Goal: Task Accomplishment & Management: Complete application form

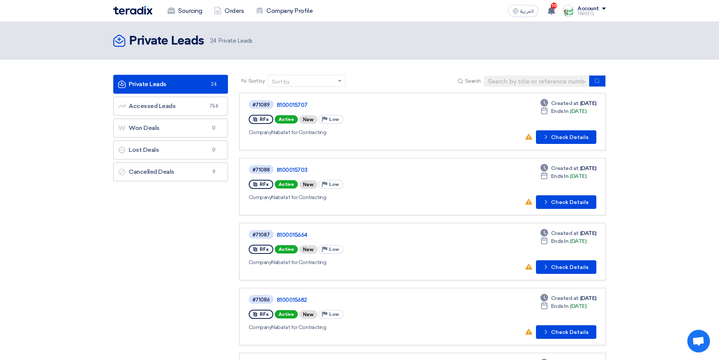
drag, startPoint x: 483, startPoint y: 80, endPoint x: 490, endPoint y: 78, distance: 7.5
click at [483, 80] on div "Search" at bounding box center [531, 81] width 150 height 12
drag, startPoint x: 495, startPoint y: 85, endPoint x: 491, endPoint y: 85, distance: 4.5
click at [496, 85] on input at bounding box center [537, 80] width 106 height 11
click at [506, 82] on input at bounding box center [537, 80] width 106 height 11
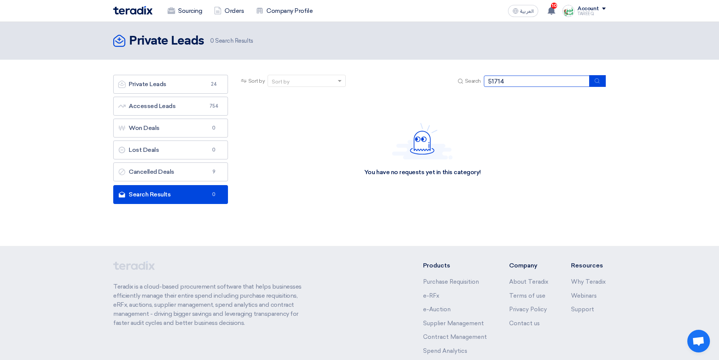
click at [484, 79] on input "51714" at bounding box center [537, 80] width 106 height 11
click at [545, 77] on input "8100051714" at bounding box center [537, 80] width 106 height 11
type input "8100051714"
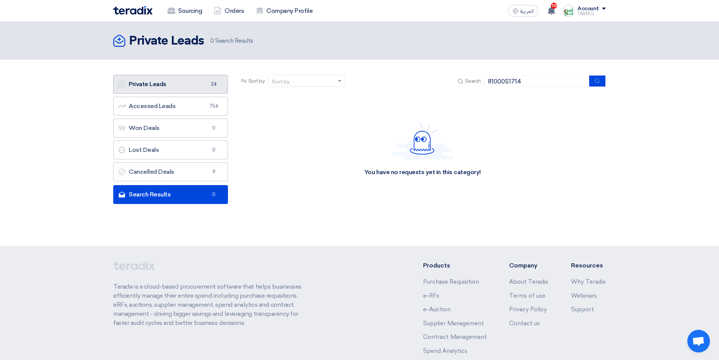
click at [187, 84] on link "Private Leads Private Leads 24" at bounding box center [170, 84] width 115 height 19
click at [180, 85] on link "Private Leads Private Leads 24" at bounding box center [170, 84] width 115 height 19
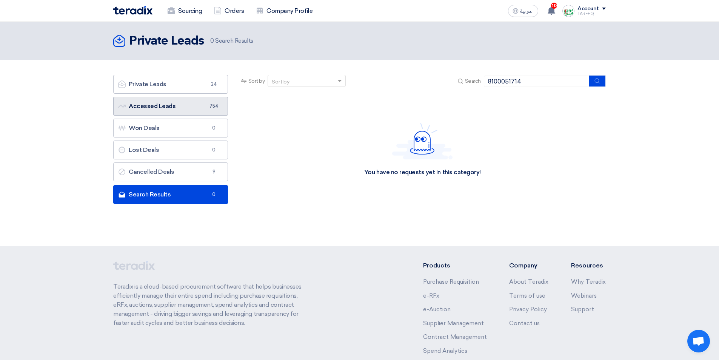
click at [199, 104] on link "Accessed Leads Accessed Leads 754" at bounding box center [170, 106] width 115 height 19
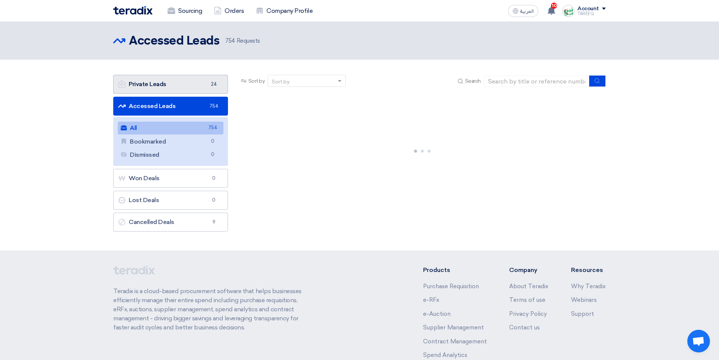
click at [196, 88] on link "Private Leads Private Leads 24" at bounding box center [170, 84] width 115 height 19
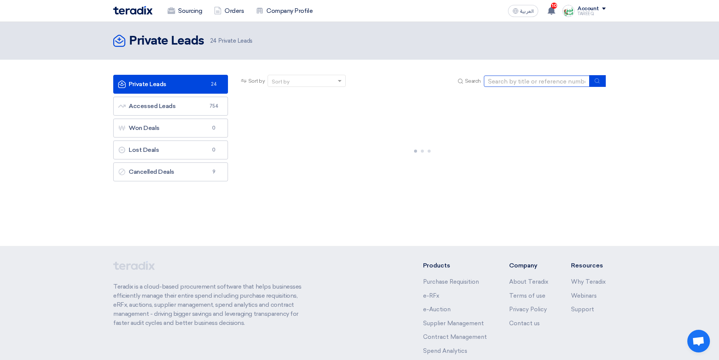
click at [542, 78] on input at bounding box center [537, 80] width 106 height 11
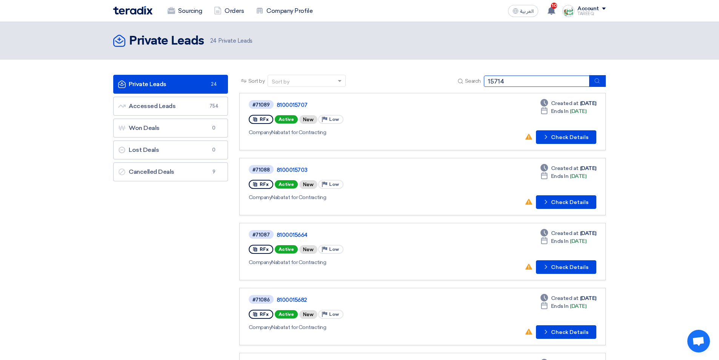
type input "15714"
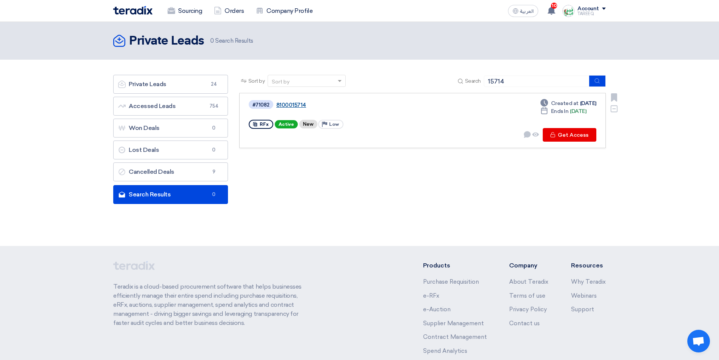
click at [300, 106] on link "8100015714" at bounding box center [370, 105] width 189 height 7
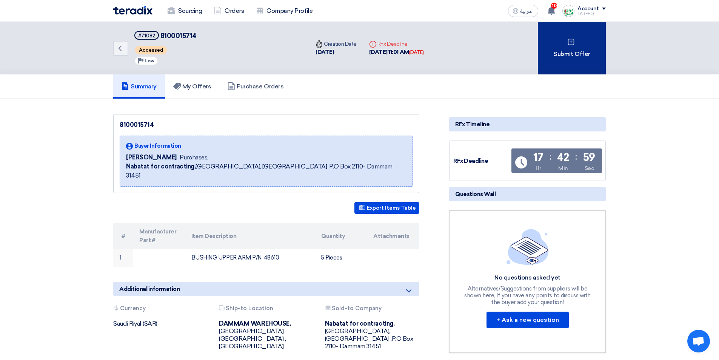
click at [569, 56] on div "Submit Offer" at bounding box center [572, 48] width 68 height 52
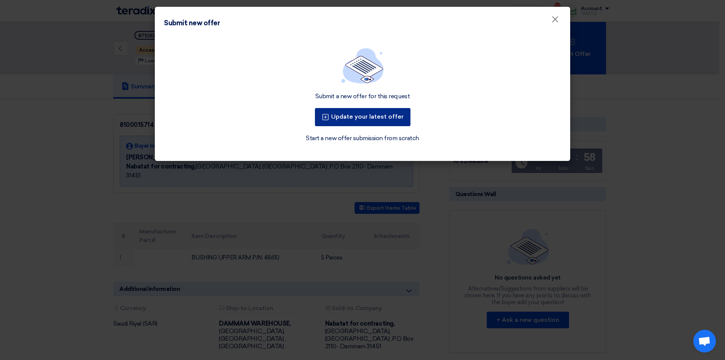
click at [385, 116] on button "Update your latest offer" at bounding box center [362, 117] width 95 height 18
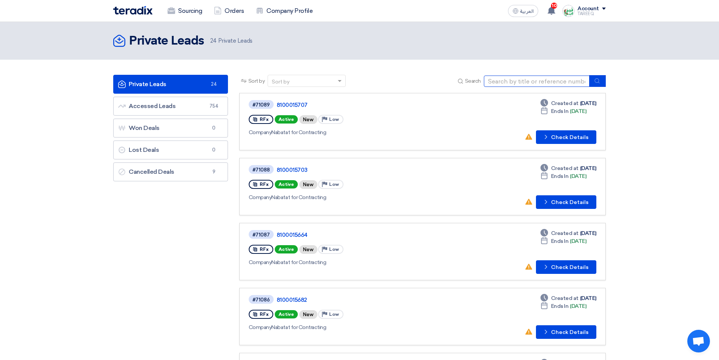
click at [513, 85] on input at bounding box center [537, 80] width 106 height 11
type input "51715"
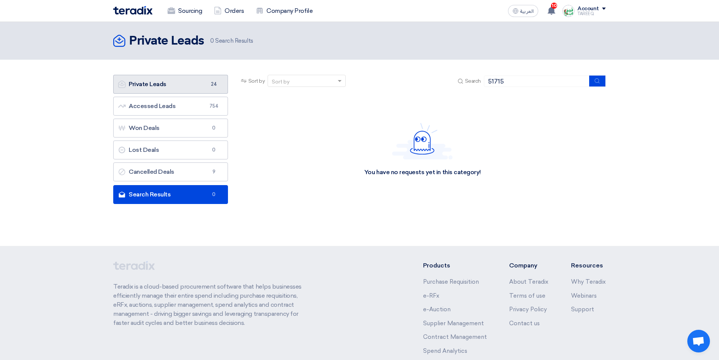
click at [195, 85] on link "Private Leads Private Leads 24" at bounding box center [170, 84] width 115 height 19
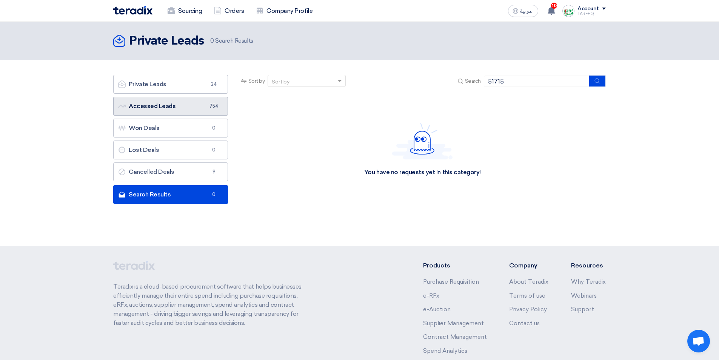
click at [186, 103] on link "Accessed Leads Accessed Leads 754" at bounding box center [170, 106] width 115 height 19
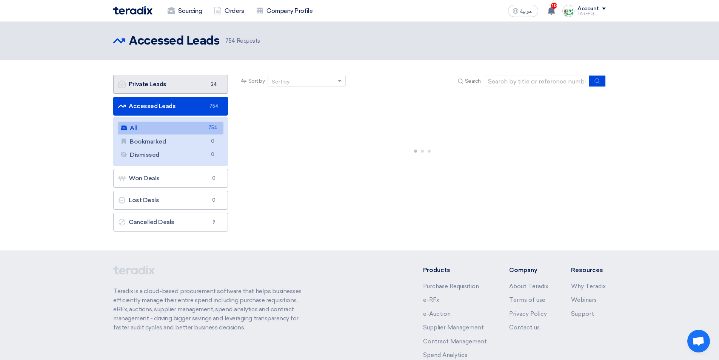
click at [188, 84] on link "Private Leads Private Leads 24" at bounding box center [170, 84] width 115 height 19
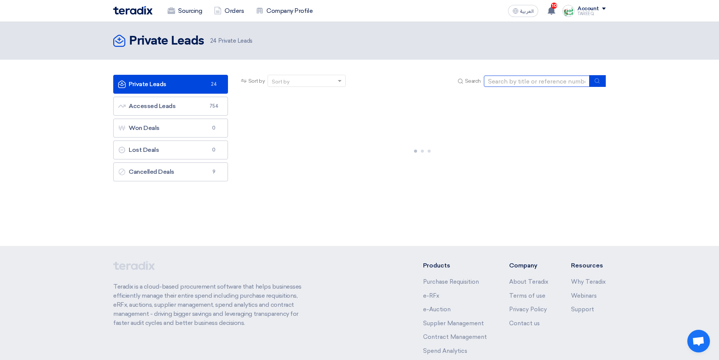
click at [533, 82] on input at bounding box center [537, 80] width 106 height 11
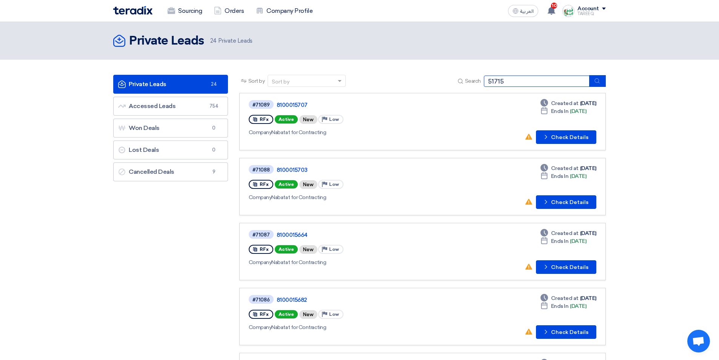
type input "51715"
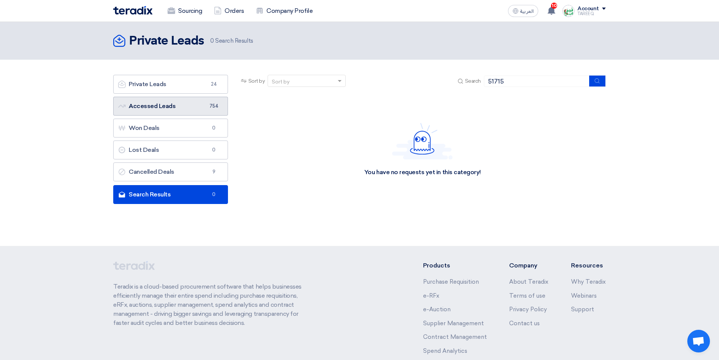
click at [187, 105] on link "Accessed Leads Accessed Leads 754" at bounding box center [170, 106] width 115 height 19
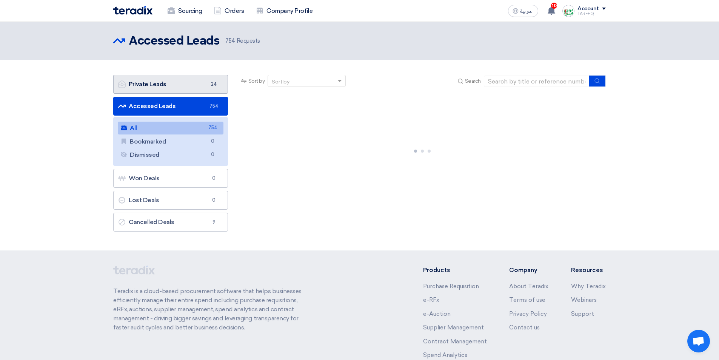
click at [192, 84] on link "Private Leads Private Leads 24" at bounding box center [170, 84] width 115 height 19
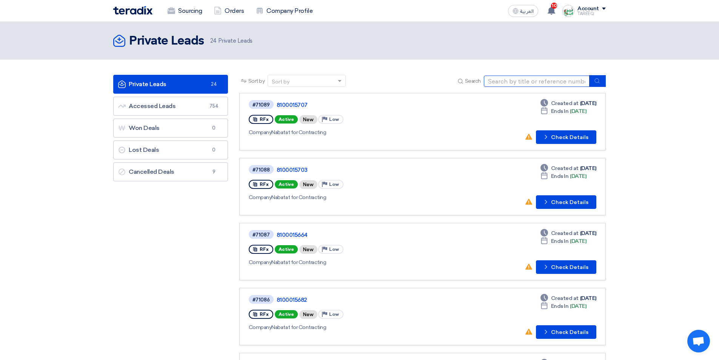
click at [514, 78] on input at bounding box center [537, 80] width 106 height 11
type input "51715"
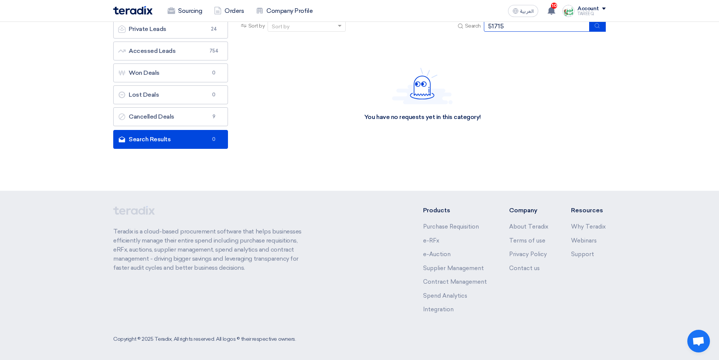
scroll to position [57, 0]
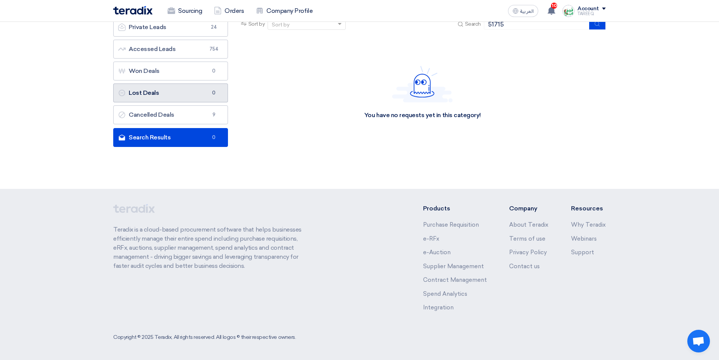
click at [183, 140] on link "Search Results Search Results 0" at bounding box center [170, 137] width 115 height 19
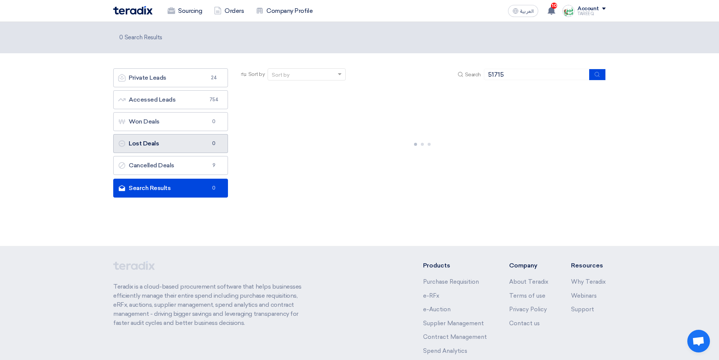
click at [183, 140] on ul "Private Leads Private Leads 24 Accessed Leads Accessed Leads 754 Won Deals Won …" at bounding box center [170, 121] width 115 height 106
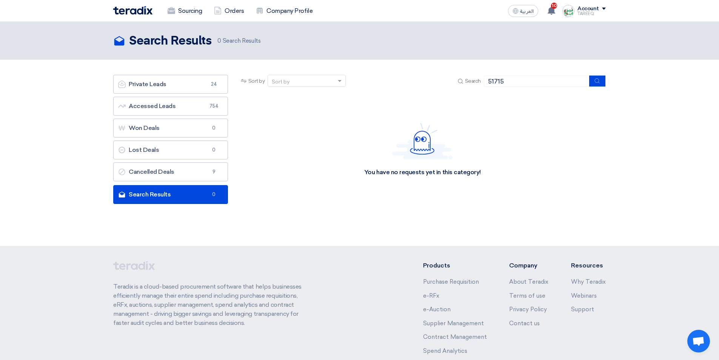
click at [184, 193] on link "Search Results Search Results 0" at bounding box center [170, 194] width 115 height 19
click at [184, 192] on link "Search Results Search Results 0" at bounding box center [170, 194] width 115 height 19
click at [189, 152] on link "Lost Deals Lost Deals 0" at bounding box center [170, 149] width 115 height 19
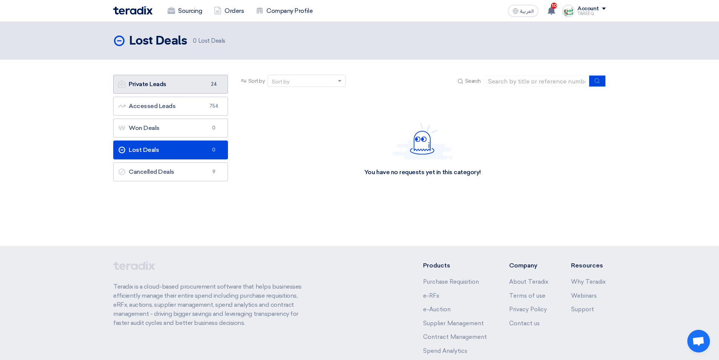
click at [195, 84] on link "Private Leads Private Leads 24" at bounding box center [170, 84] width 115 height 19
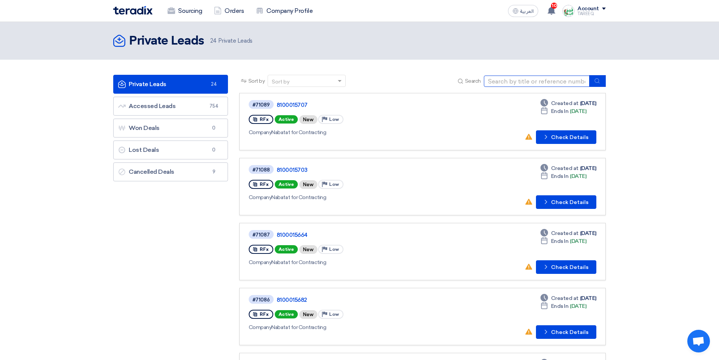
click at [521, 82] on input at bounding box center [537, 80] width 106 height 11
type input "51715"
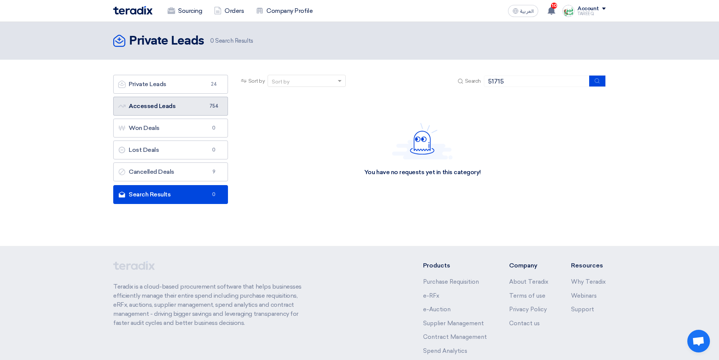
click at [205, 109] on link "Accessed Leads Accessed Leads 754" at bounding box center [170, 106] width 115 height 19
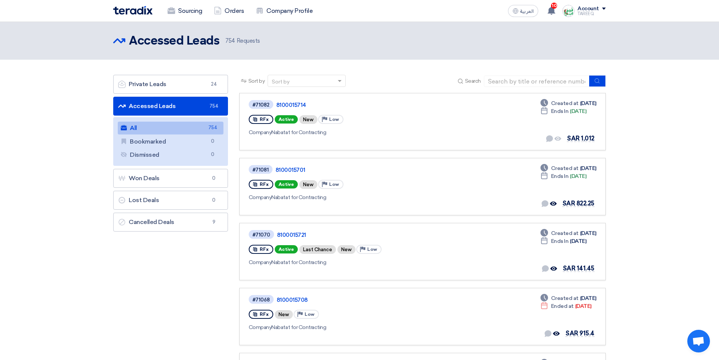
click at [169, 130] on link "All All 754" at bounding box center [171, 128] width 106 height 13
click at [200, 79] on link "Private Leads Private Leads 24" at bounding box center [170, 84] width 115 height 19
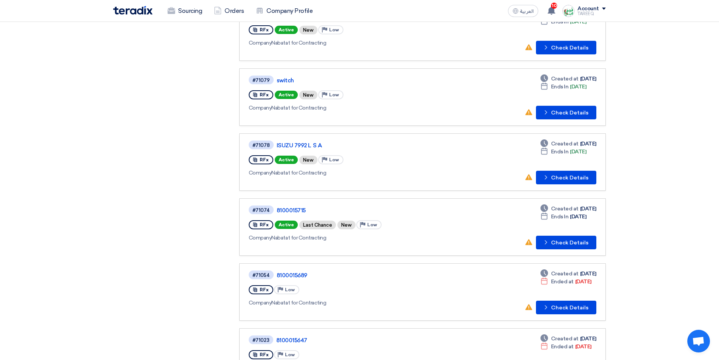
scroll to position [302, 0]
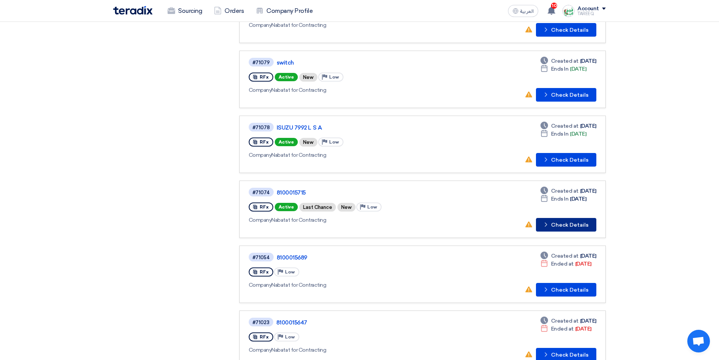
click at [567, 225] on button "Check details Check Details" at bounding box center [566, 225] width 60 height 14
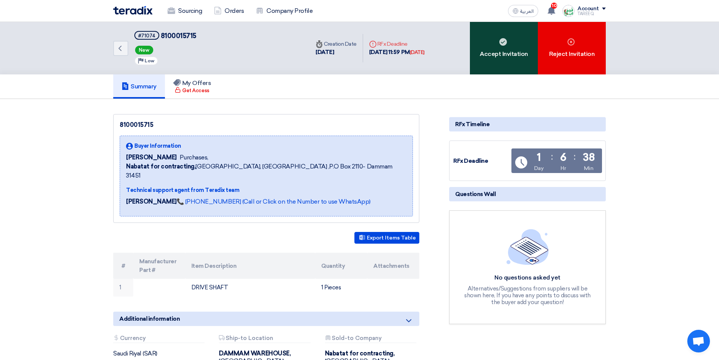
click at [485, 52] on div "Accept Invitation" at bounding box center [504, 48] width 68 height 52
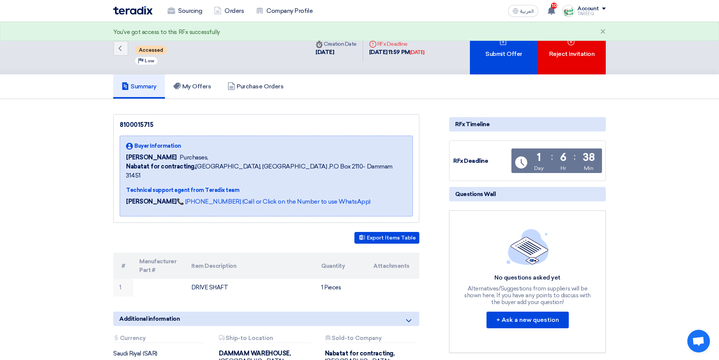
click at [482, 53] on div "Submit Offer" at bounding box center [504, 48] width 68 height 52
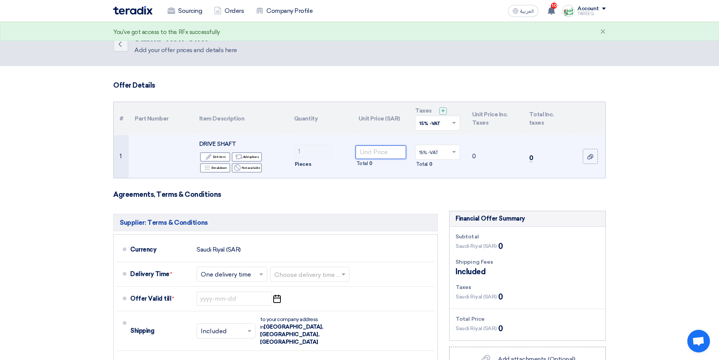
click at [378, 148] on input "number" at bounding box center [381, 152] width 51 height 14
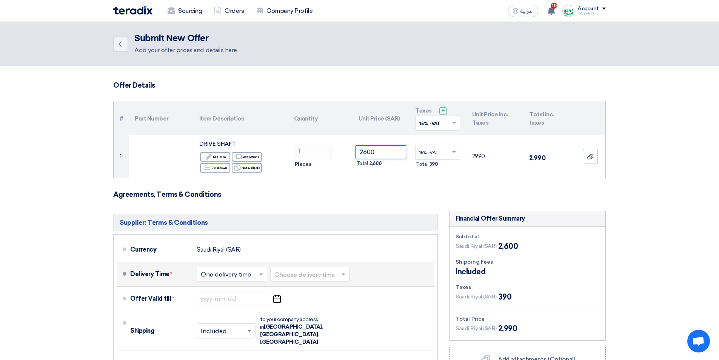
type input "2600"
click at [289, 272] on input "text" at bounding box center [310, 274] width 72 height 11
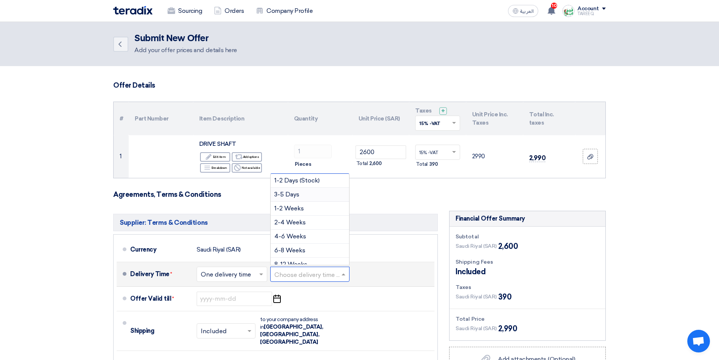
click at [291, 195] on span "3-5 Days" at bounding box center [286, 194] width 25 height 7
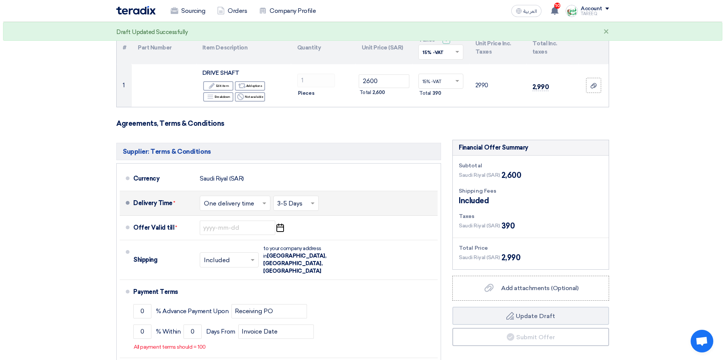
scroll to position [113, 0]
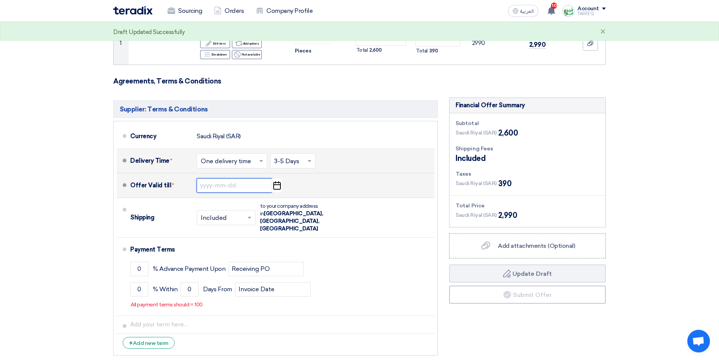
click at [225, 187] on input at bounding box center [234, 185] width 75 height 14
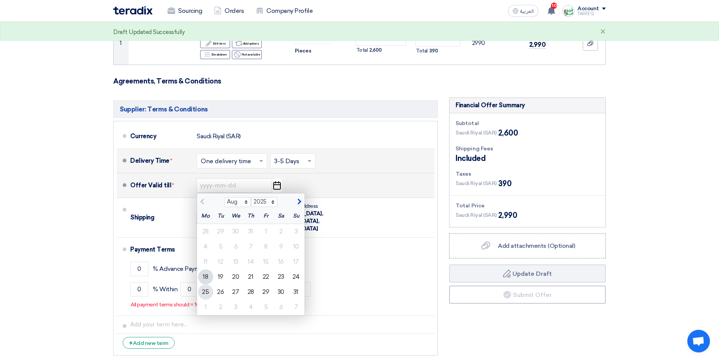
click at [203, 293] on div "25" at bounding box center [205, 291] width 15 height 15
type input "8/25/2025"
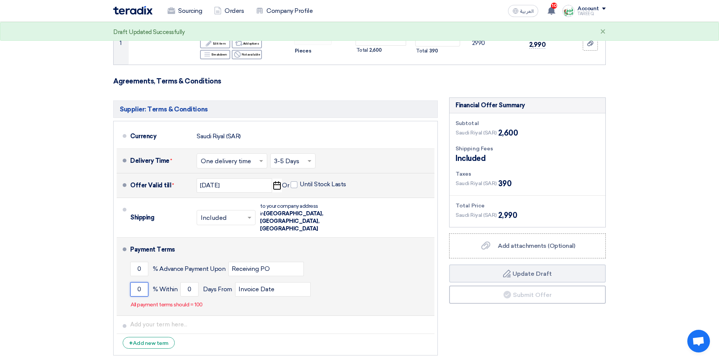
click at [136, 282] on input "0" at bounding box center [139, 289] width 18 height 14
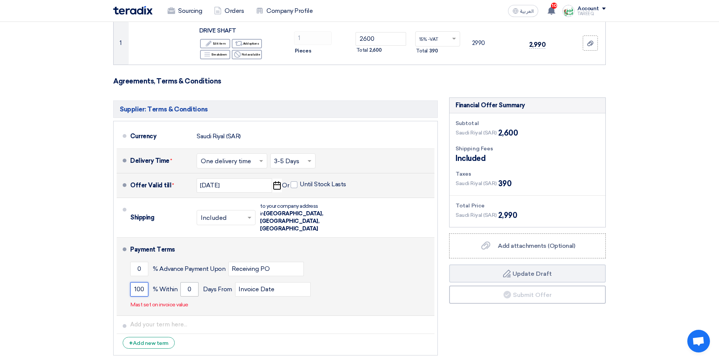
type input "100"
click at [182, 282] on input "0" at bounding box center [189, 289] width 18 height 14
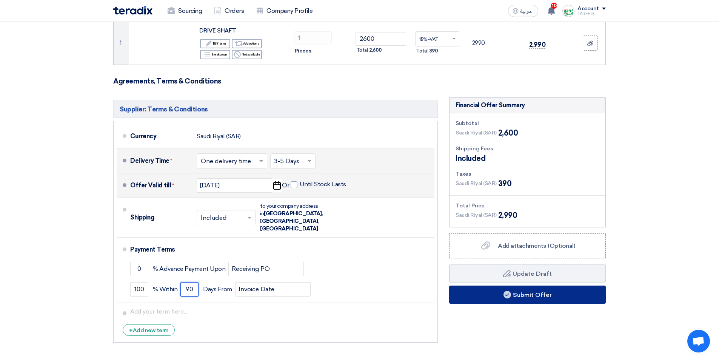
type input "90"
click at [477, 299] on button "Submit Offer" at bounding box center [527, 294] width 157 height 18
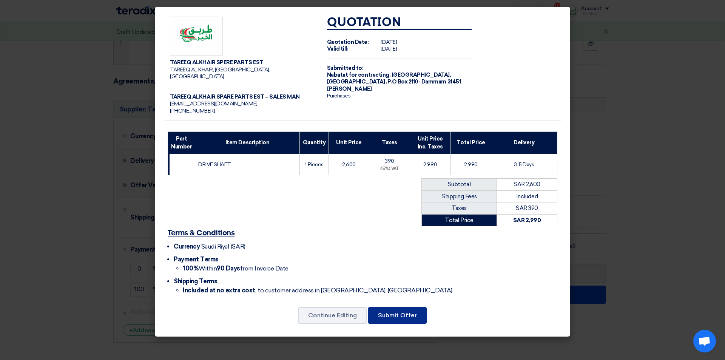
click at [399, 307] on button "Submit Offer" at bounding box center [397, 315] width 59 height 17
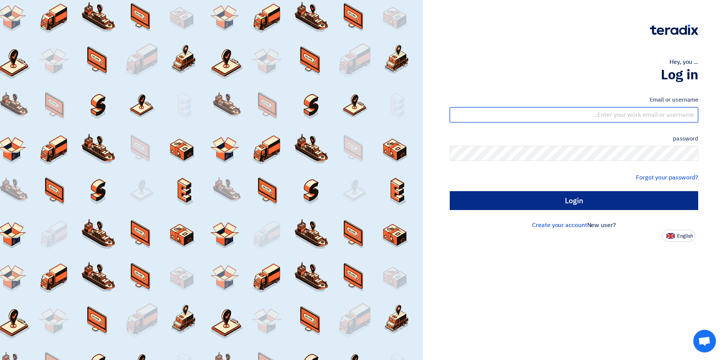
type input "[EMAIL_ADDRESS][DOMAIN_NAME]"
click at [552, 200] on input "Login" at bounding box center [574, 200] width 248 height 19
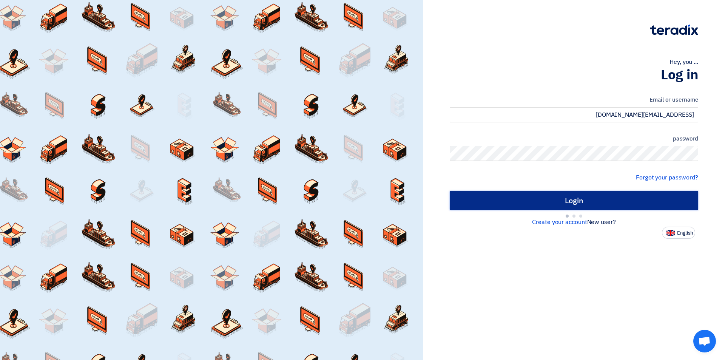
type input "Sign in"
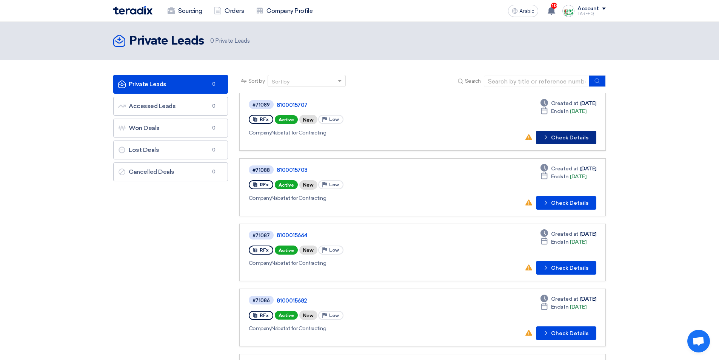
click at [564, 142] on button "Check details Check Details" at bounding box center [566, 138] width 60 height 14
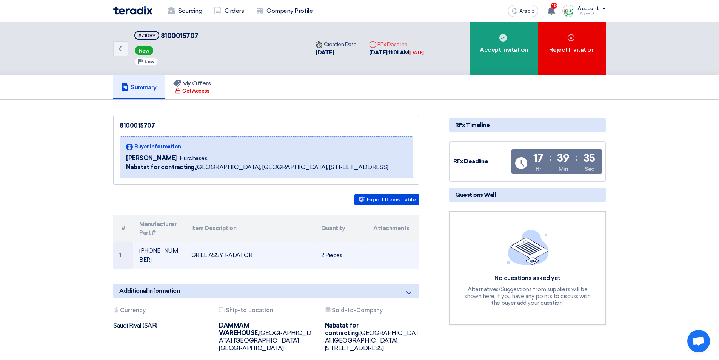
click at [154, 251] on font "8-98193-871" at bounding box center [158, 255] width 39 height 16
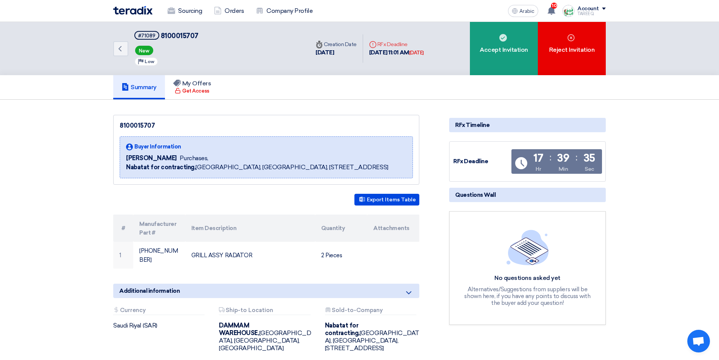
copy tr "8-98193-871"
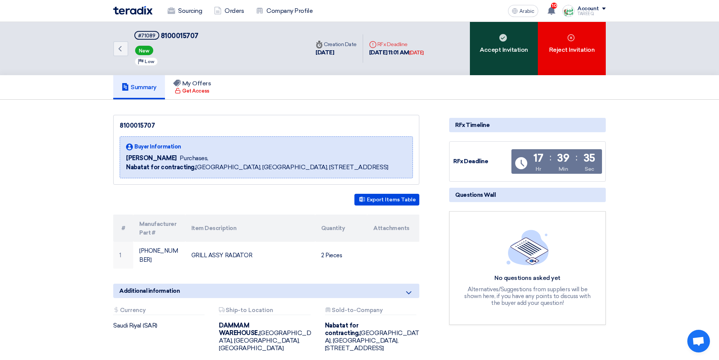
click at [498, 63] on div "Accept Invitation" at bounding box center [504, 48] width 68 height 53
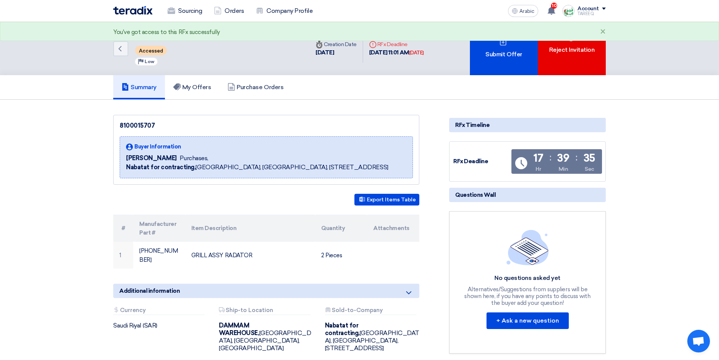
click at [498, 63] on div "Submit Offer" at bounding box center [504, 48] width 68 height 53
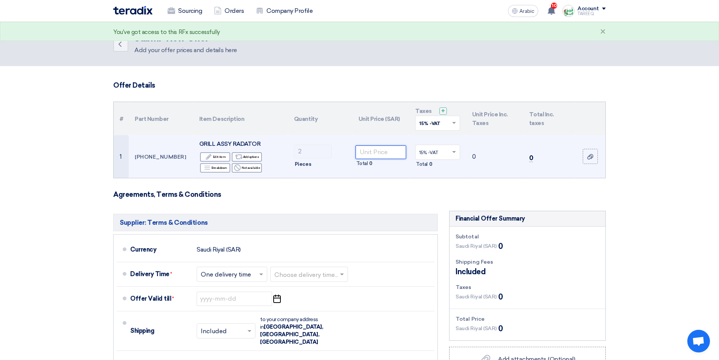
drag, startPoint x: 371, startPoint y: 155, endPoint x: 367, endPoint y: 156, distance: 3.8
click at [371, 155] on input "number" at bounding box center [381, 152] width 51 height 14
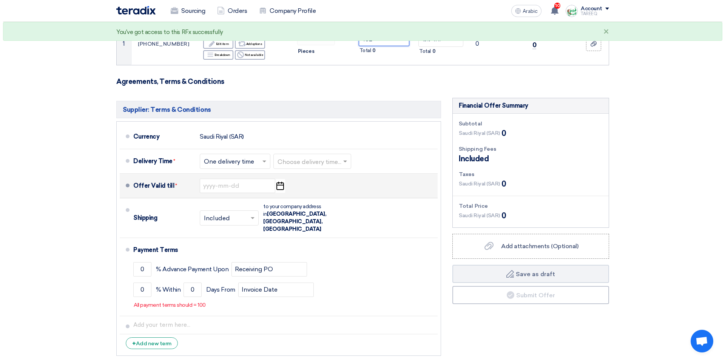
scroll to position [113, 0]
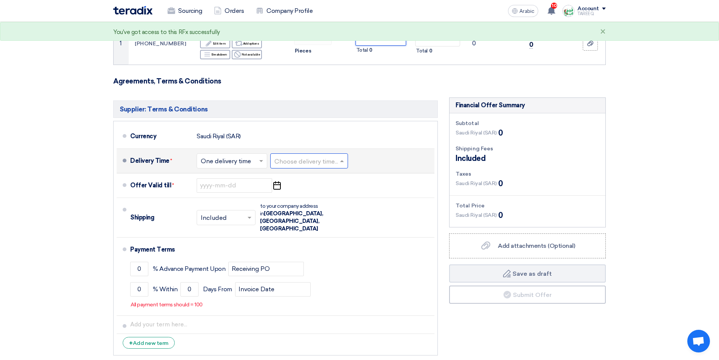
type input "162"
click at [293, 162] on input "text" at bounding box center [309, 161] width 70 height 11
click at [293, 190] on font "3-5 Days" at bounding box center [286, 190] width 25 height 7
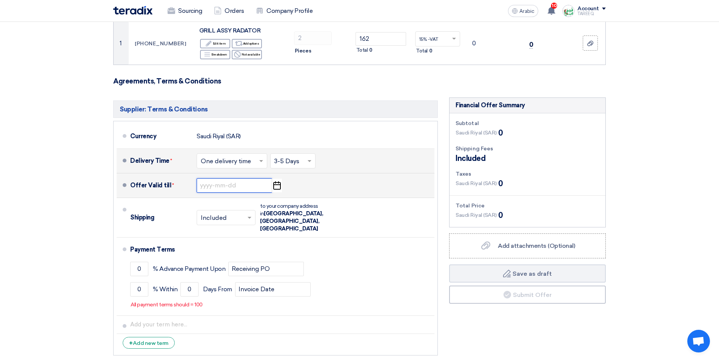
click at [223, 185] on input at bounding box center [234, 185] width 75 height 14
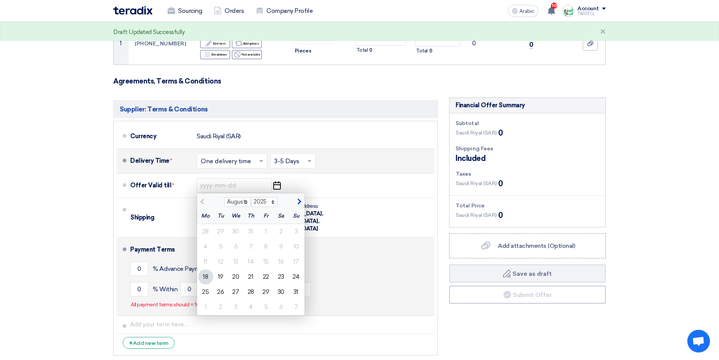
click at [205, 288] on font "25" at bounding box center [205, 291] width 7 height 7
type input "8/25/2025"
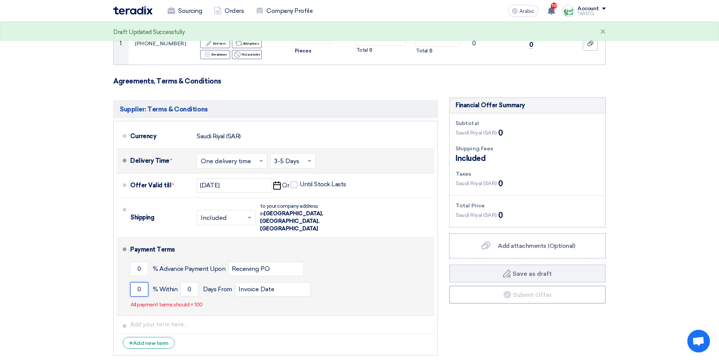
click at [137, 282] on input "0" at bounding box center [139, 289] width 18 height 14
type input "100"
click at [185, 282] on input "0" at bounding box center [189, 289] width 18 height 14
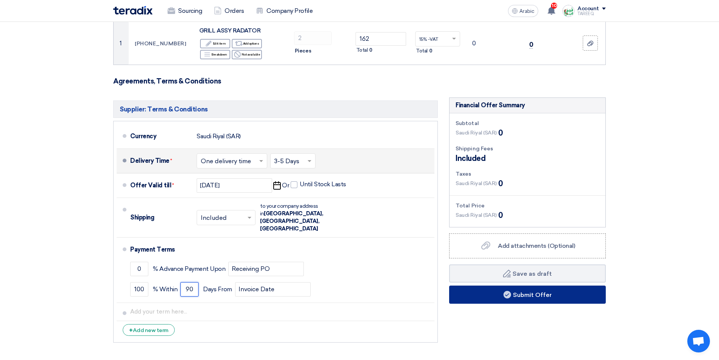
type input "90"
click at [479, 297] on button "Submit Offer" at bounding box center [527, 294] width 157 height 18
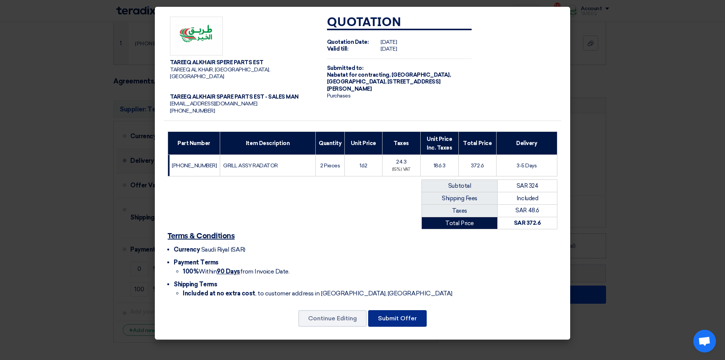
click at [402, 327] on button "Submit Offer" at bounding box center [397, 318] width 59 height 17
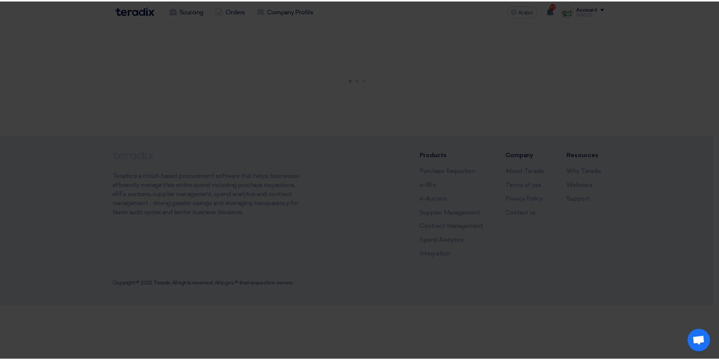
scroll to position [0, 0]
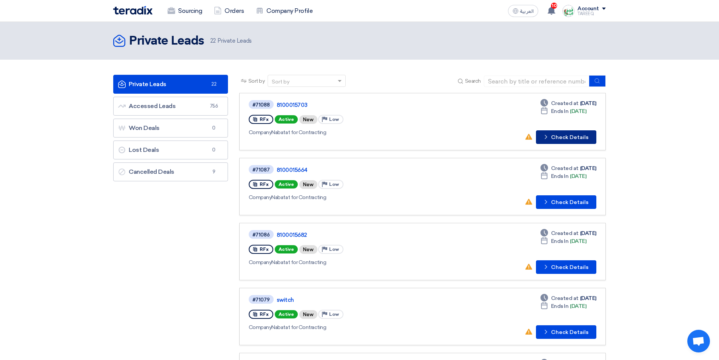
click at [551, 134] on button "Check details Check Details" at bounding box center [566, 137] width 60 height 14
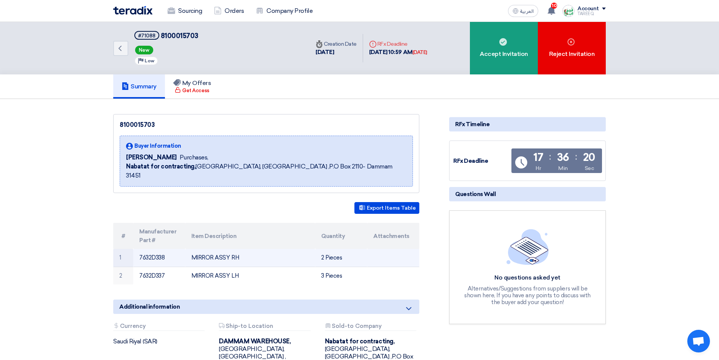
click at [154, 249] on td "7632D338" at bounding box center [159, 258] width 52 height 18
copy td "7632D338"
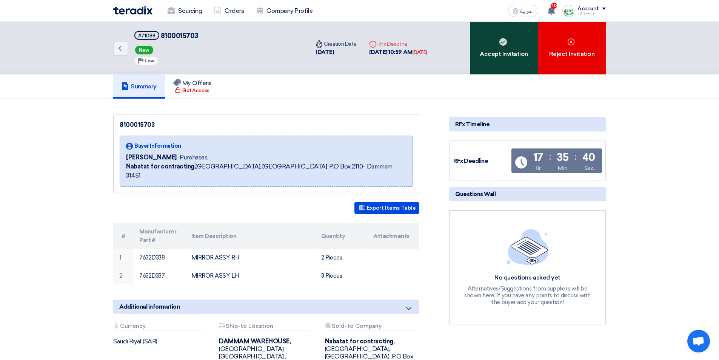
click at [487, 67] on div "Accept Invitation" at bounding box center [504, 48] width 68 height 52
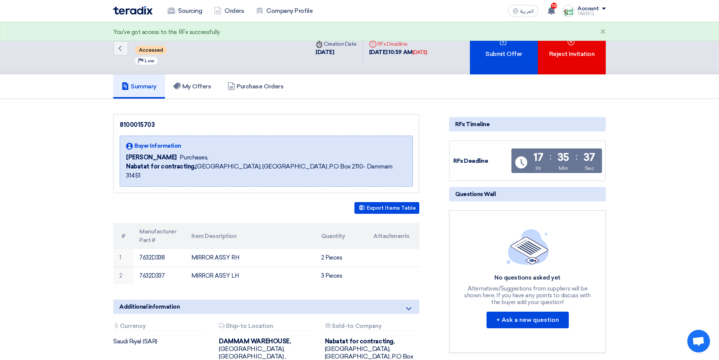
click at [487, 66] on div "Submit Offer" at bounding box center [504, 48] width 68 height 52
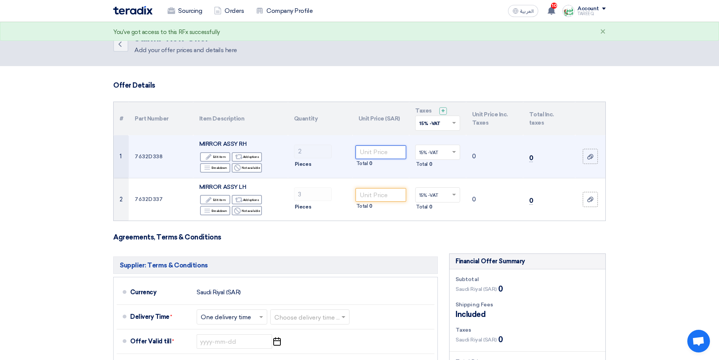
click at [373, 154] on input "number" at bounding box center [381, 152] width 51 height 14
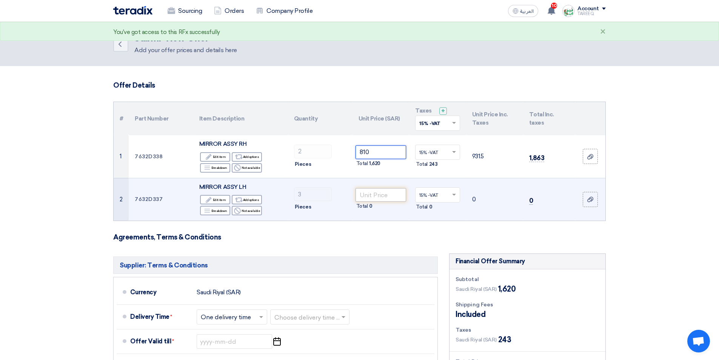
type input "810"
click at [375, 195] on input "number" at bounding box center [381, 195] width 51 height 14
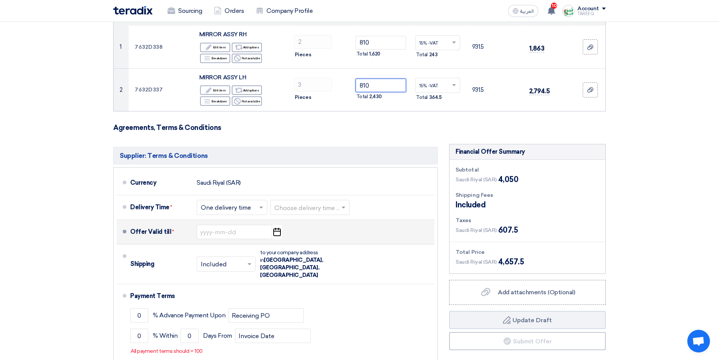
scroll to position [113, 0]
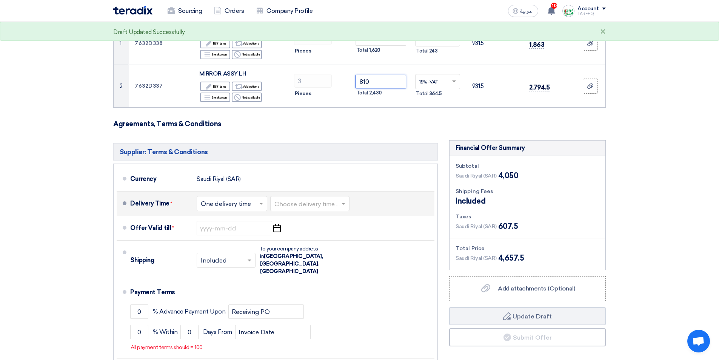
type input "810"
click at [319, 205] on input "text" at bounding box center [310, 204] width 72 height 11
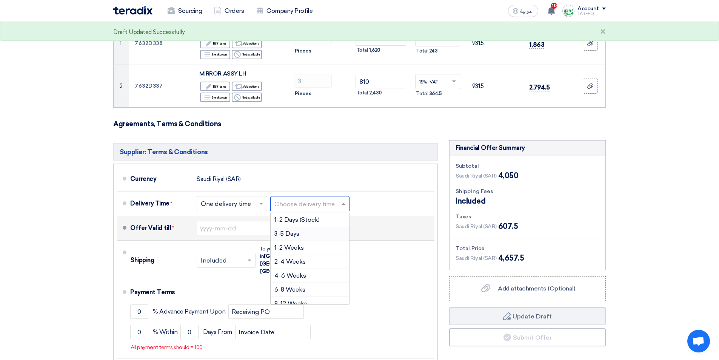
click at [297, 235] on span "3-5 Days" at bounding box center [286, 233] width 25 height 7
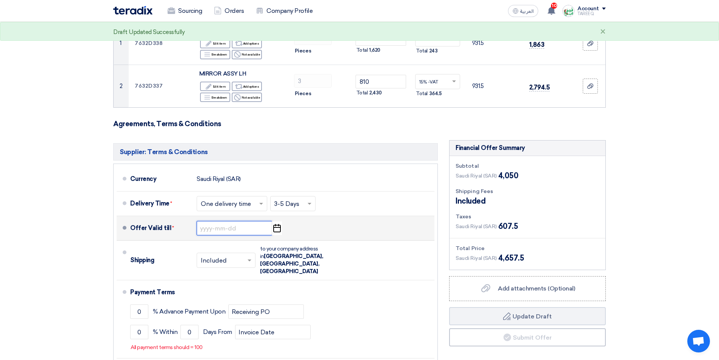
click at [210, 230] on input at bounding box center [234, 228] width 75 height 14
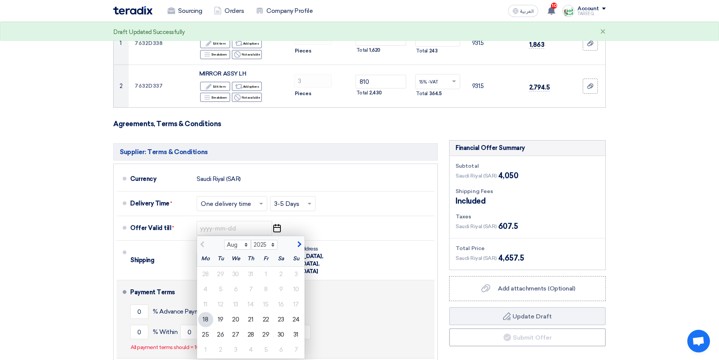
click at [203, 337] on div "25" at bounding box center [205, 334] width 15 height 15
type input "[DATE]"
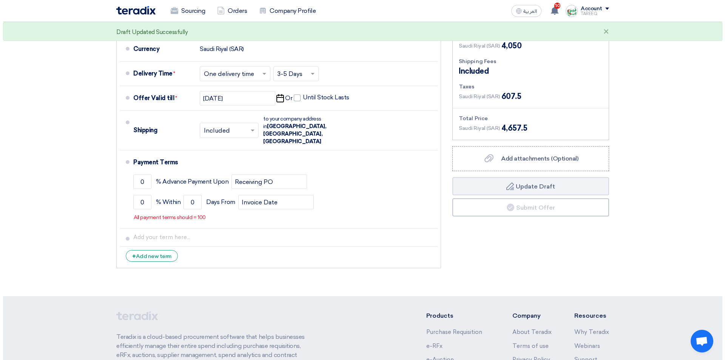
scroll to position [264, 0]
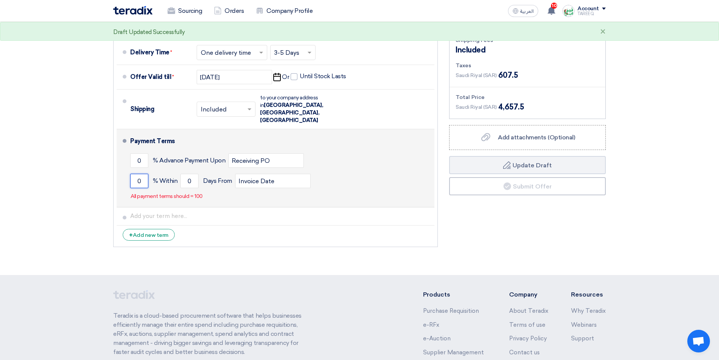
click at [135, 174] on input "0" at bounding box center [139, 181] width 18 height 14
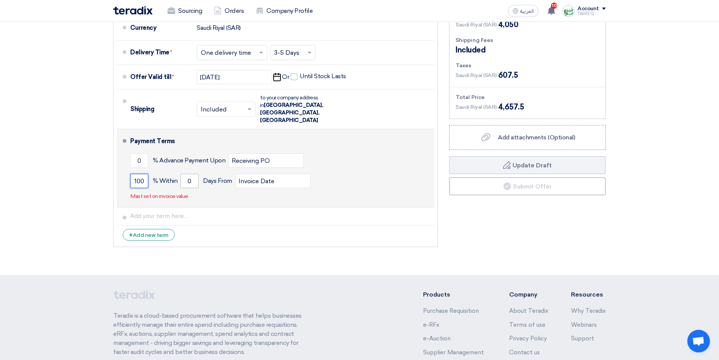
type input "100"
click at [186, 174] on input "0" at bounding box center [189, 181] width 18 height 14
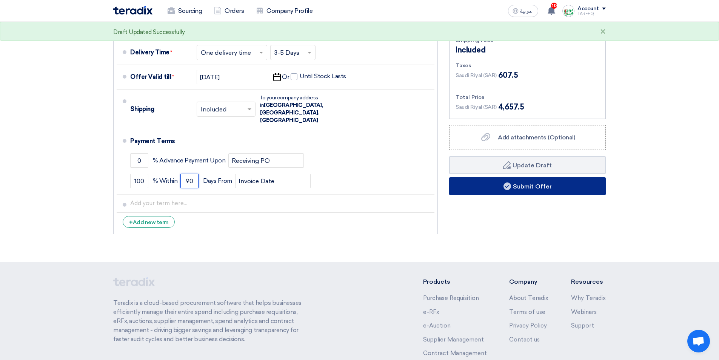
type input "90"
click at [481, 186] on button "Submit Offer" at bounding box center [527, 186] width 157 height 18
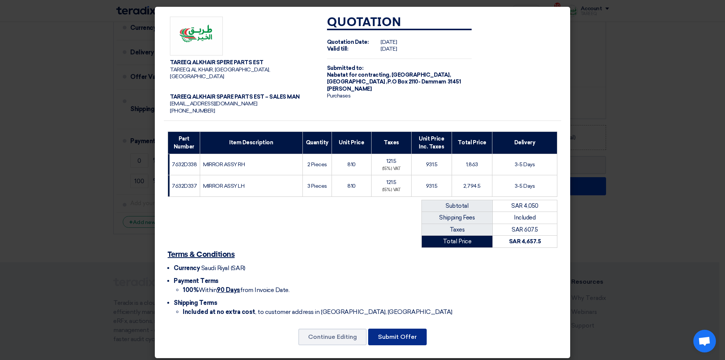
click at [416, 328] on button "Submit Offer" at bounding box center [397, 336] width 59 height 17
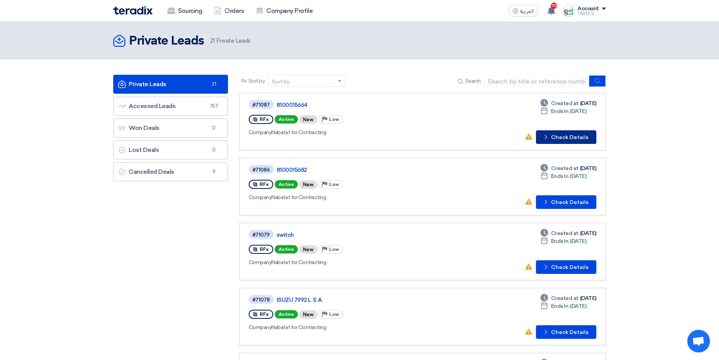
click at [573, 136] on button "Check details Check Details" at bounding box center [566, 137] width 60 height 14
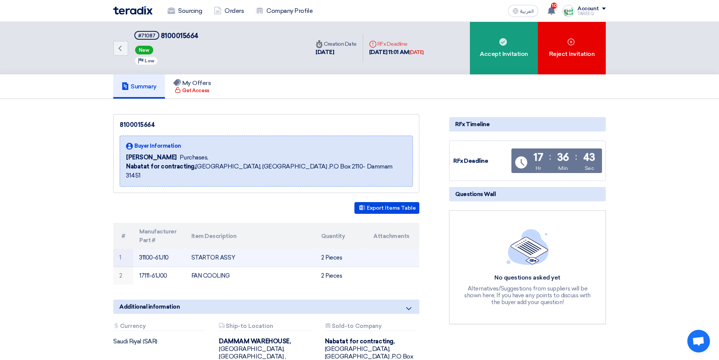
click at [144, 249] on td "31100-61J10" at bounding box center [159, 258] width 52 height 18
copy tr "31100-61J10"
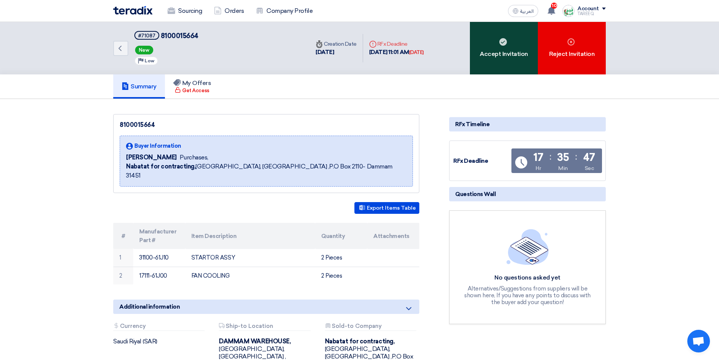
click at [484, 60] on div "Accept Invitation" at bounding box center [504, 48] width 68 height 52
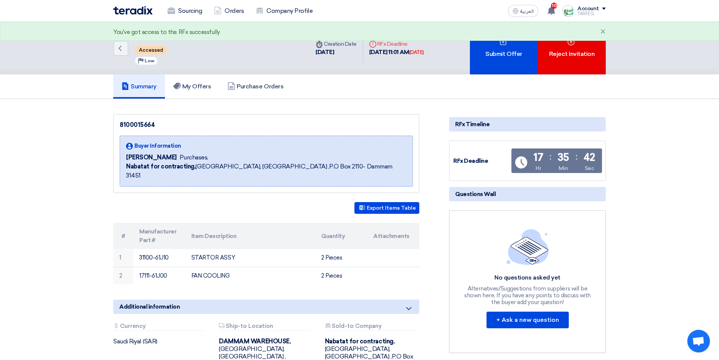
click at [484, 59] on div "Submit Offer" at bounding box center [504, 48] width 68 height 52
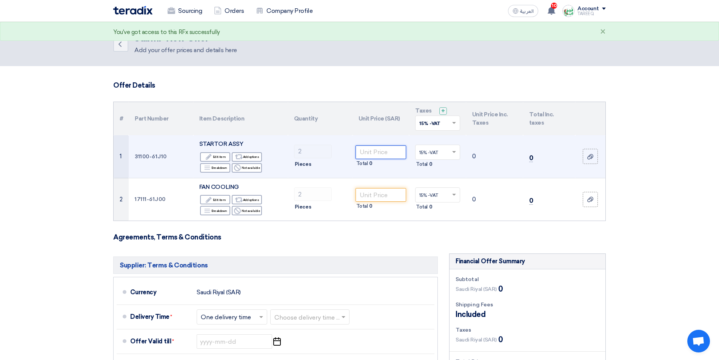
click at [382, 149] on input "number" at bounding box center [381, 152] width 51 height 14
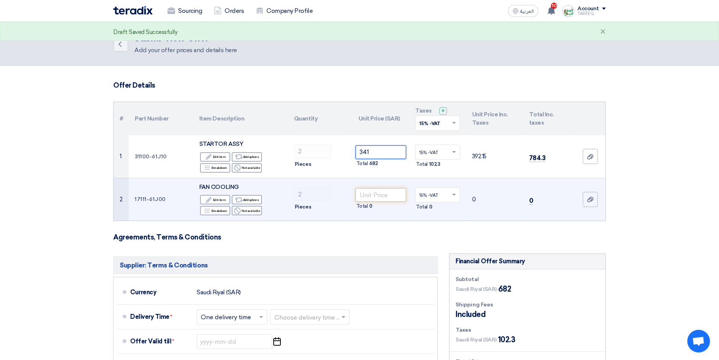
type input "341"
click at [379, 199] on input "number" at bounding box center [381, 195] width 51 height 14
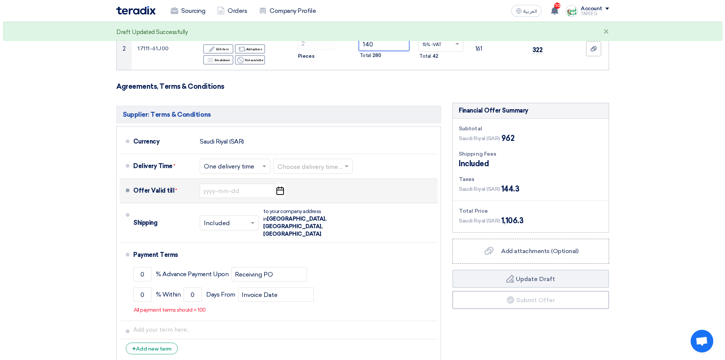
scroll to position [151, 0]
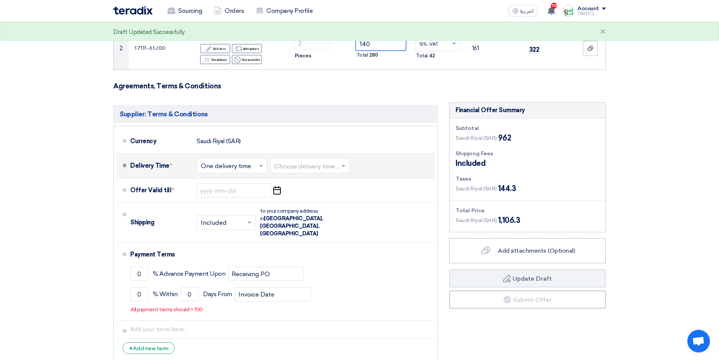
type input "140"
click at [308, 168] on input "text" at bounding box center [310, 166] width 72 height 11
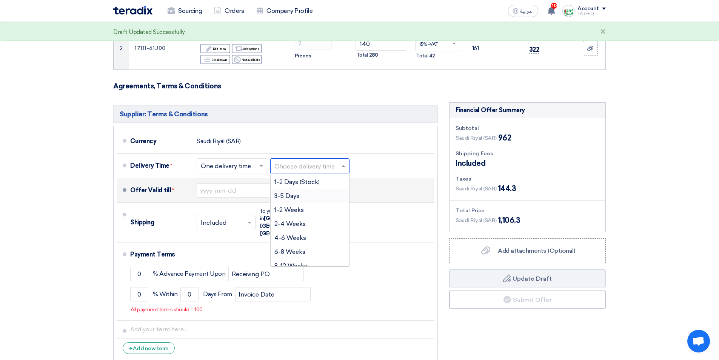
drag, startPoint x: 297, startPoint y: 194, endPoint x: 288, endPoint y: 196, distance: 10.0
click at [297, 194] on span "3-5 Days" at bounding box center [286, 195] width 25 height 7
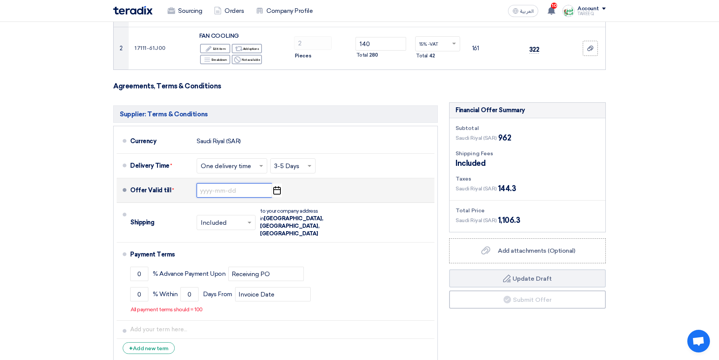
click at [227, 193] on input at bounding box center [234, 190] width 75 height 14
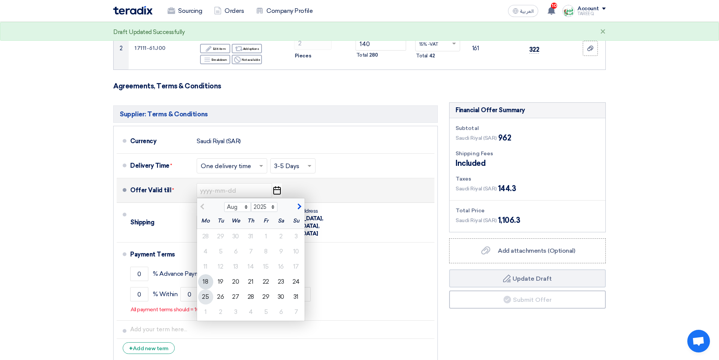
drag, startPoint x: 209, startPoint y: 295, endPoint x: 201, endPoint y: 292, distance: 8.4
click at [208, 295] on div "25" at bounding box center [205, 296] width 15 height 15
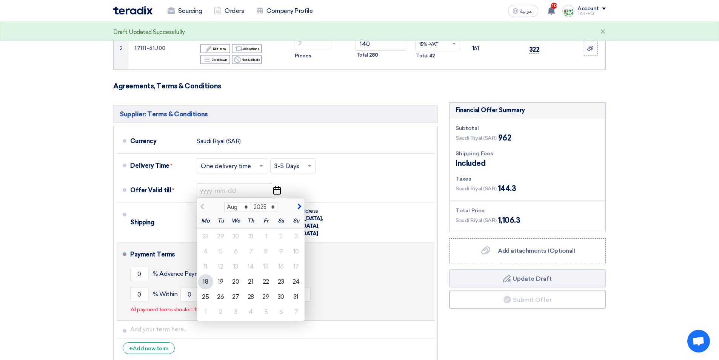
type input "[DATE]"
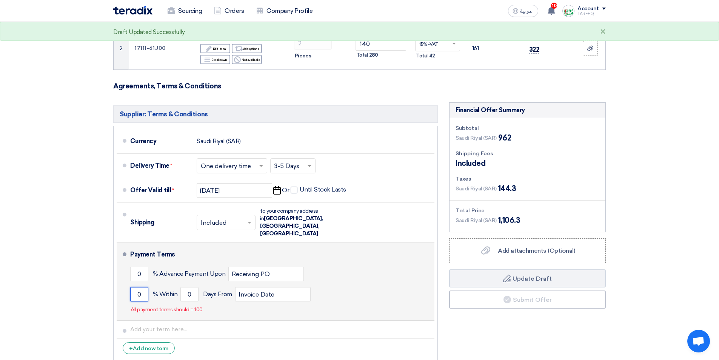
click at [136, 287] on input "0" at bounding box center [139, 294] width 18 height 14
type input "100"
drag, startPoint x: 188, startPoint y: 278, endPoint x: 192, endPoint y: 279, distance: 4.6
click at [188, 287] on input "0" at bounding box center [189, 294] width 18 height 14
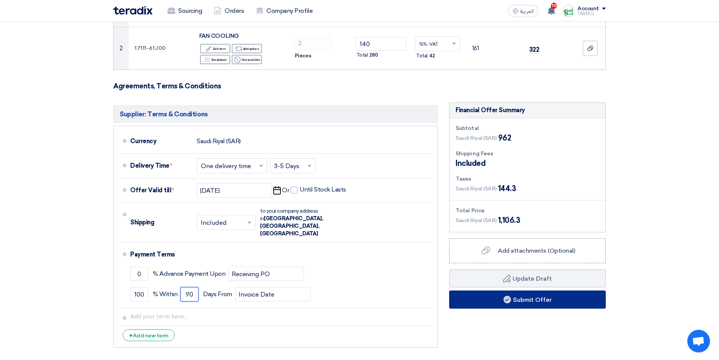
type input "90"
click at [461, 291] on button "Submit Offer" at bounding box center [527, 299] width 157 height 18
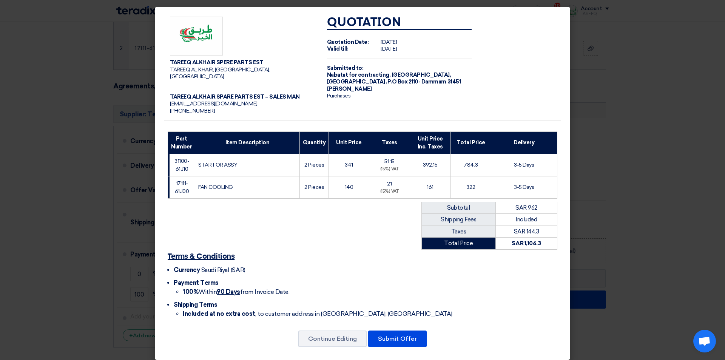
click at [403, 322] on div "TAREEQ ALKHAIR SPERE PARTS EST TAREEQ AL KHAIR, Dammam, Saudi Arabia TAREEQ ALK…" at bounding box center [362, 183] width 415 height 353
click at [402, 330] on button "Submit Offer" at bounding box center [397, 338] width 59 height 17
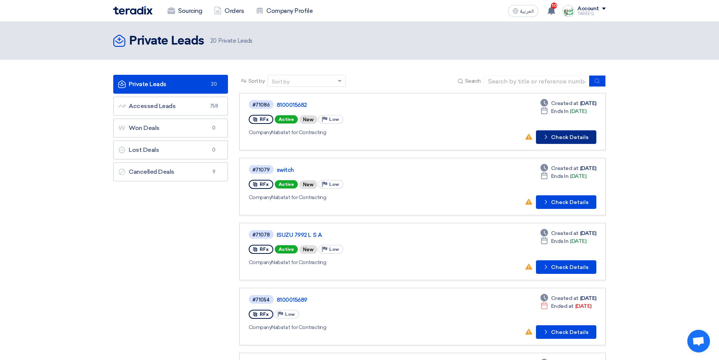
click at [568, 137] on button "Check details Check Details" at bounding box center [566, 137] width 60 height 14
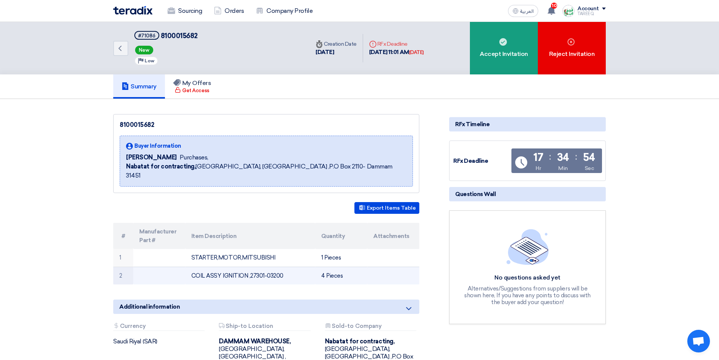
click at [256, 266] on td "COIL ASSY IGNITION ,27301-03200" at bounding box center [250, 275] width 130 height 18
click at [283, 268] on td "COIL ASSY IGNITION ,27301-03200" at bounding box center [250, 275] width 130 height 18
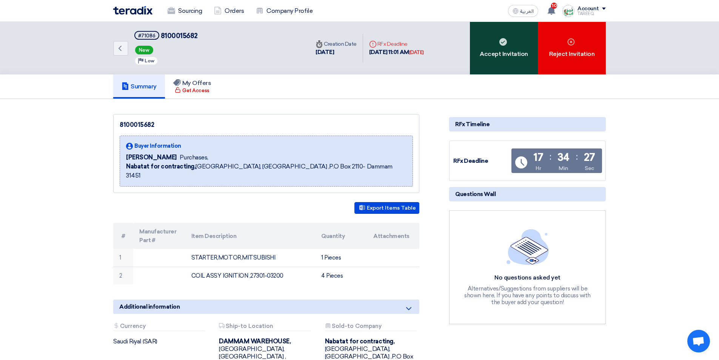
click at [516, 54] on div "Accept Invitation" at bounding box center [504, 48] width 68 height 52
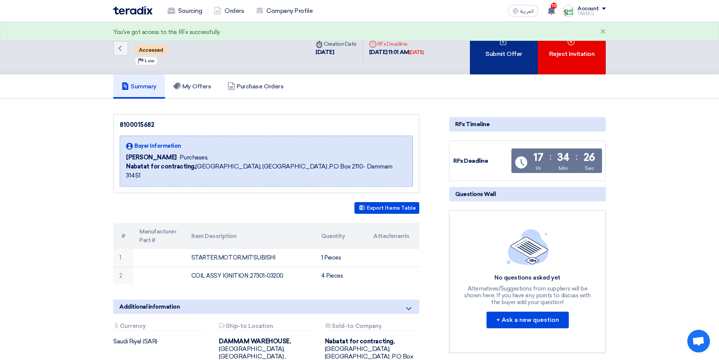
click at [508, 58] on div "Submit Offer" at bounding box center [504, 48] width 68 height 52
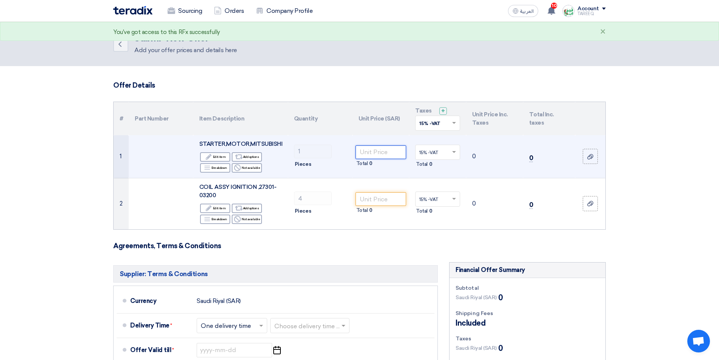
click at [374, 153] on input "number" at bounding box center [381, 152] width 51 height 14
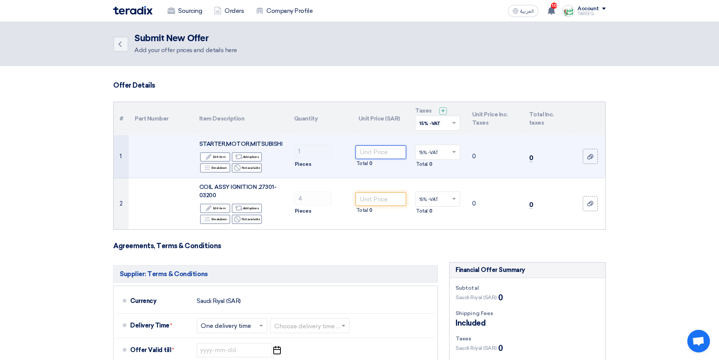
drag, startPoint x: 401, startPoint y: 150, endPoint x: 395, endPoint y: 151, distance: 5.9
click at [396, 151] on input "number" at bounding box center [381, 152] width 51 height 14
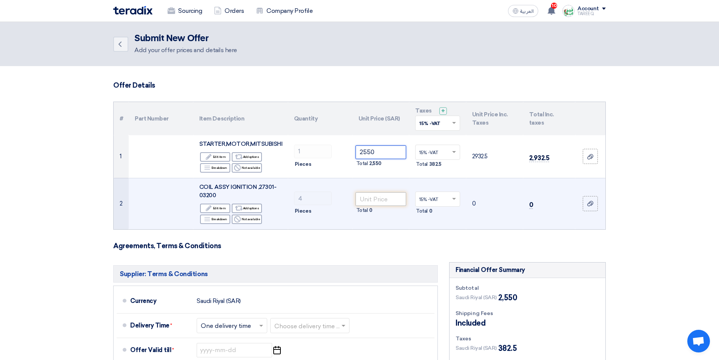
type input "2550"
click at [381, 203] on input "number" at bounding box center [381, 199] width 51 height 14
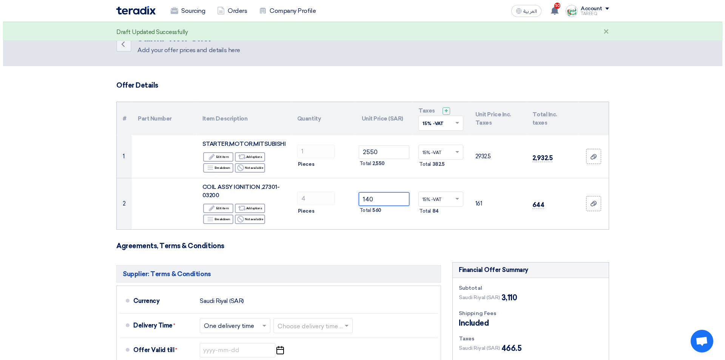
scroll to position [189, 0]
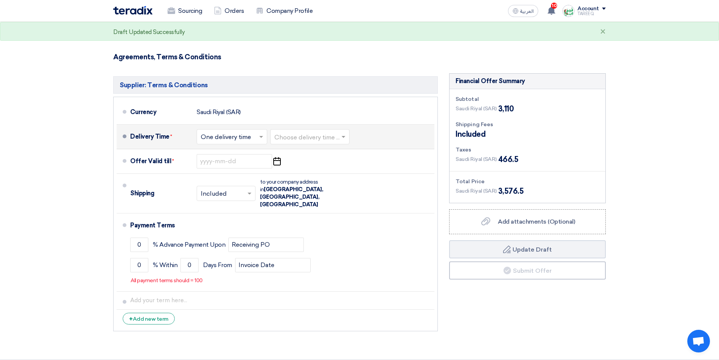
type input "140"
click at [299, 134] on input "text" at bounding box center [310, 137] width 72 height 11
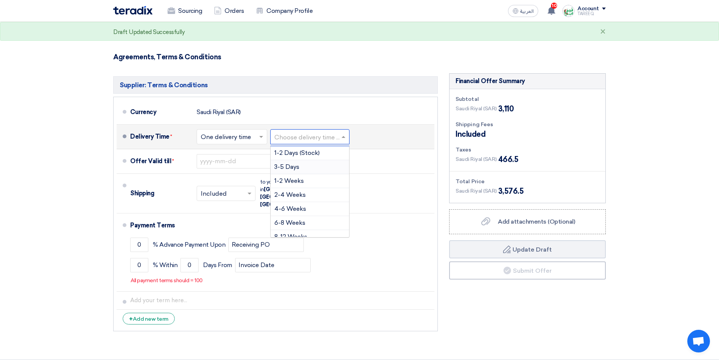
click at [286, 169] on span "3-5 Days" at bounding box center [286, 166] width 25 height 7
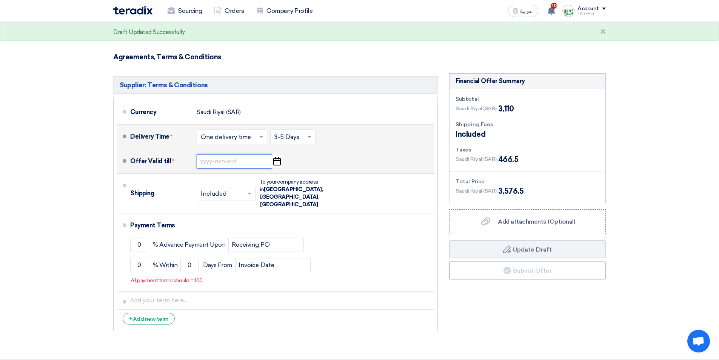
click at [206, 165] on input at bounding box center [234, 161] width 75 height 14
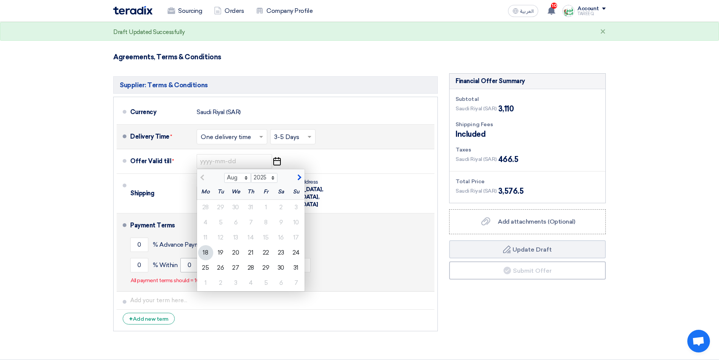
drag, startPoint x: 207, startPoint y: 269, endPoint x: 189, endPoint y: 248, distance: 28.1
click at [207, 269] on div "25" at bounding box center [205, 267] width 15 height 15
type input "8/25/2025"
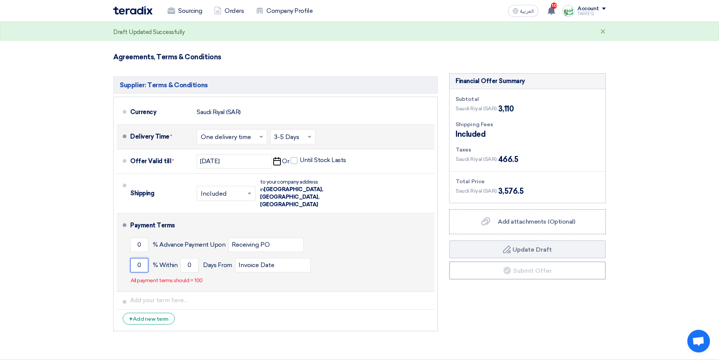
click at [140, 258] on input "0" at bounding box center [139, 265] width 18 height 14
click at [137, 258] on input "0" at bounding box center [139, 265] width 18 height 14
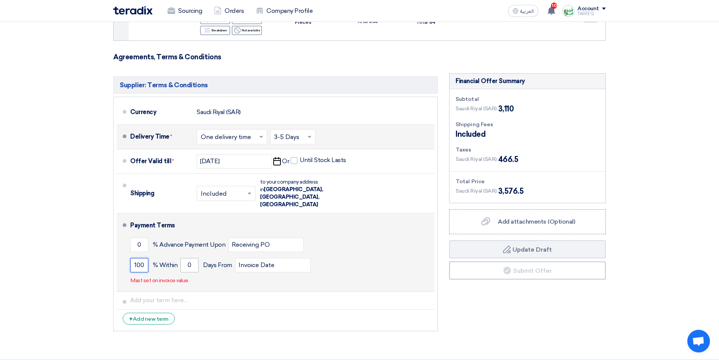
type input "100"
click at [187, 258] on input "0" at bounding box center [189, 265] width 18 height 14
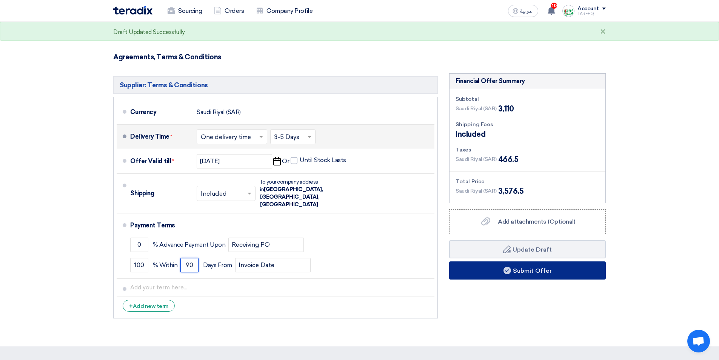
type input "90"
click at [479, 273] on button "Submit Offer" at bounding box center [527, 270] width 157 height 18
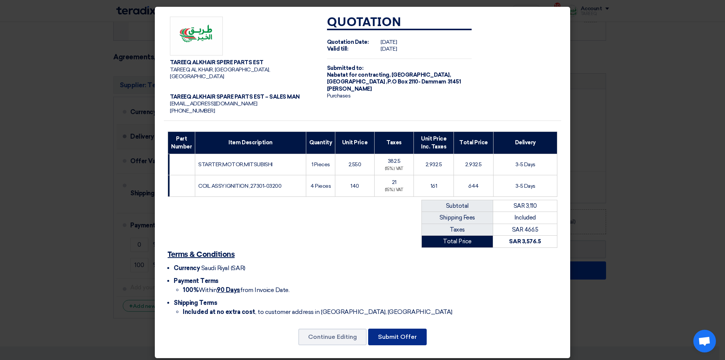
click at [392, 333] on button "Submit Offer" at bounding box center [397, 336] width 59 height 17
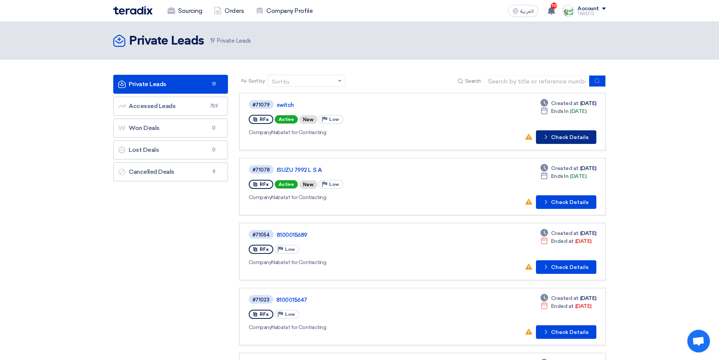
click at [548, 135] on icon "Check details" at bounding box center [545, 136] width 7 height 7
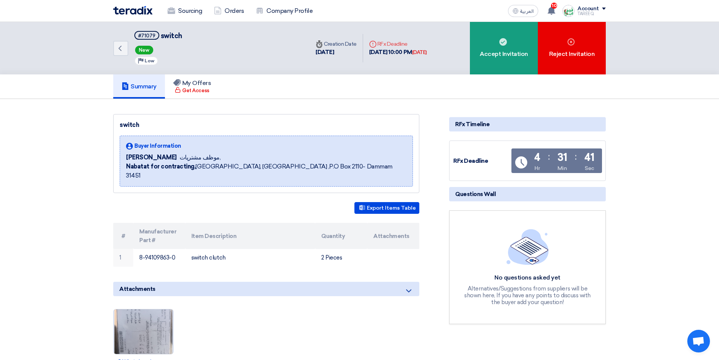
click at [146, 321] on img at bounding box center [144, 331] width 60 height 79
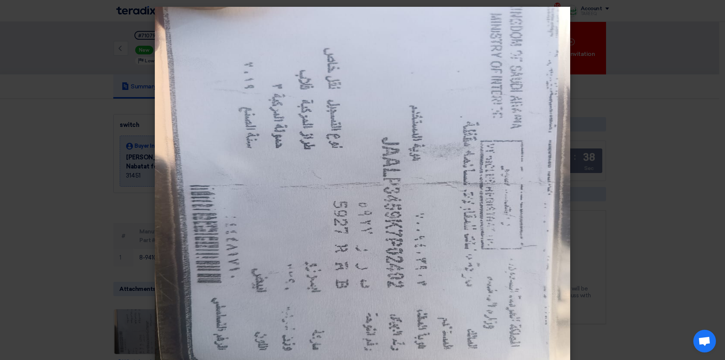
click at [657, 212] on modal-container at bounding box center [362, 180] width 725 height 360
